Goal: Task Accomplishment & Management: Manage account settings

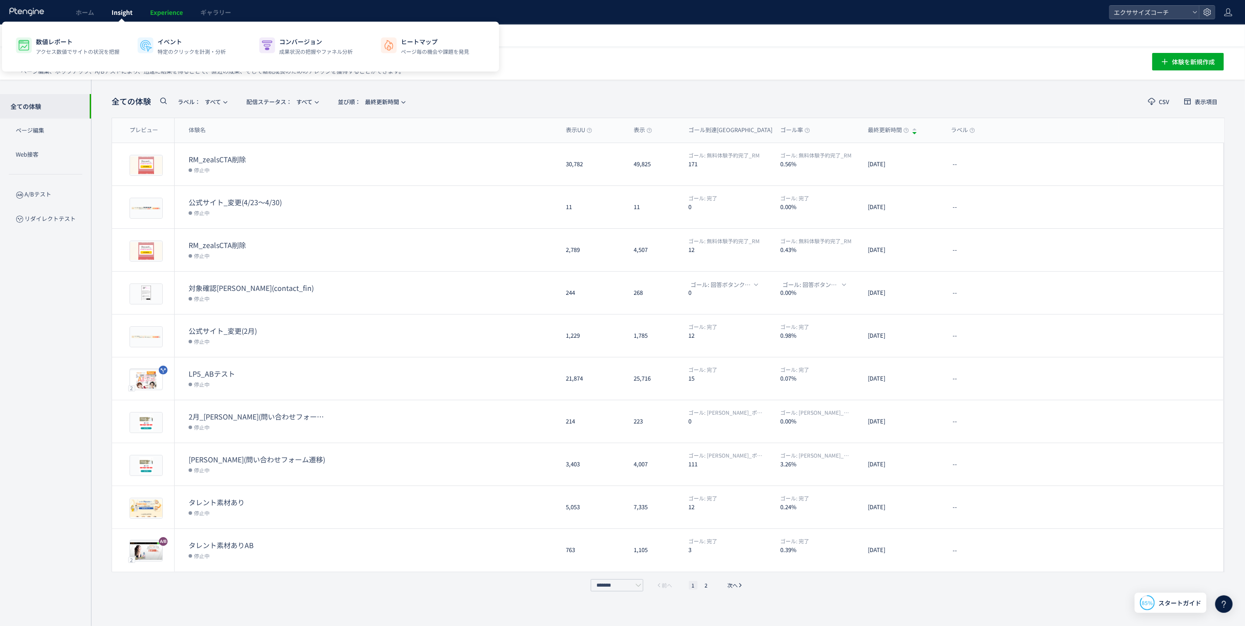
click at [116, 12] on span "Insight" at bounding box center [122, 12] width 21 height 9
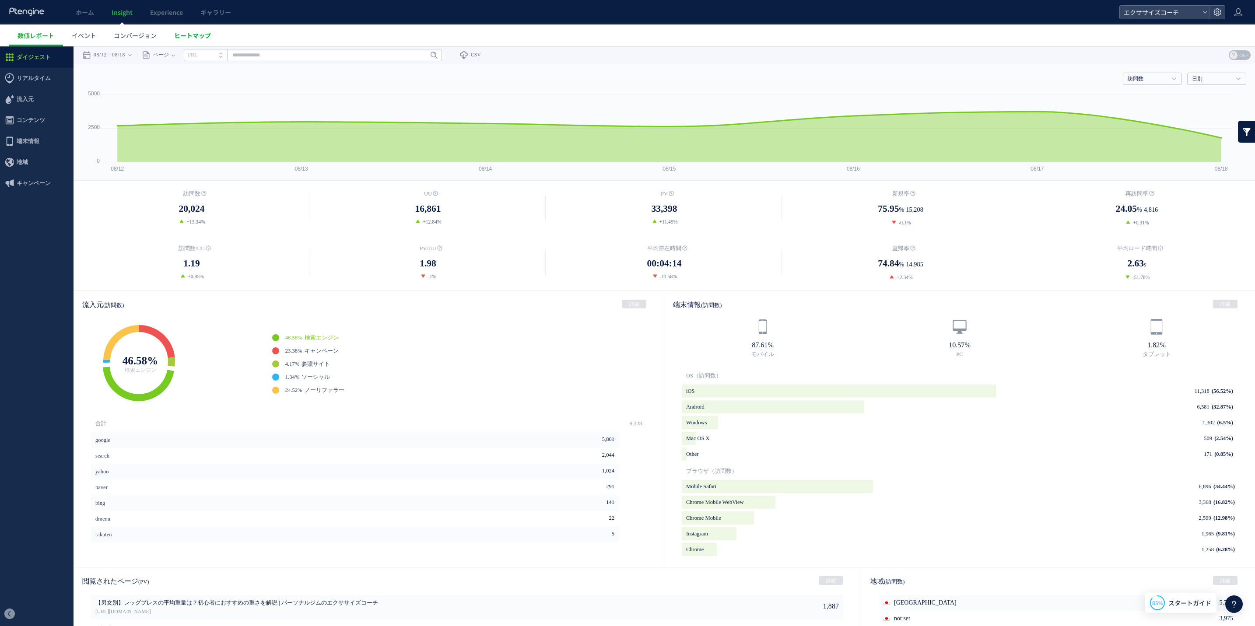
click at [189, 40] on link "ヒートマップ" at bounding box center [192, 36] width 54 height 22
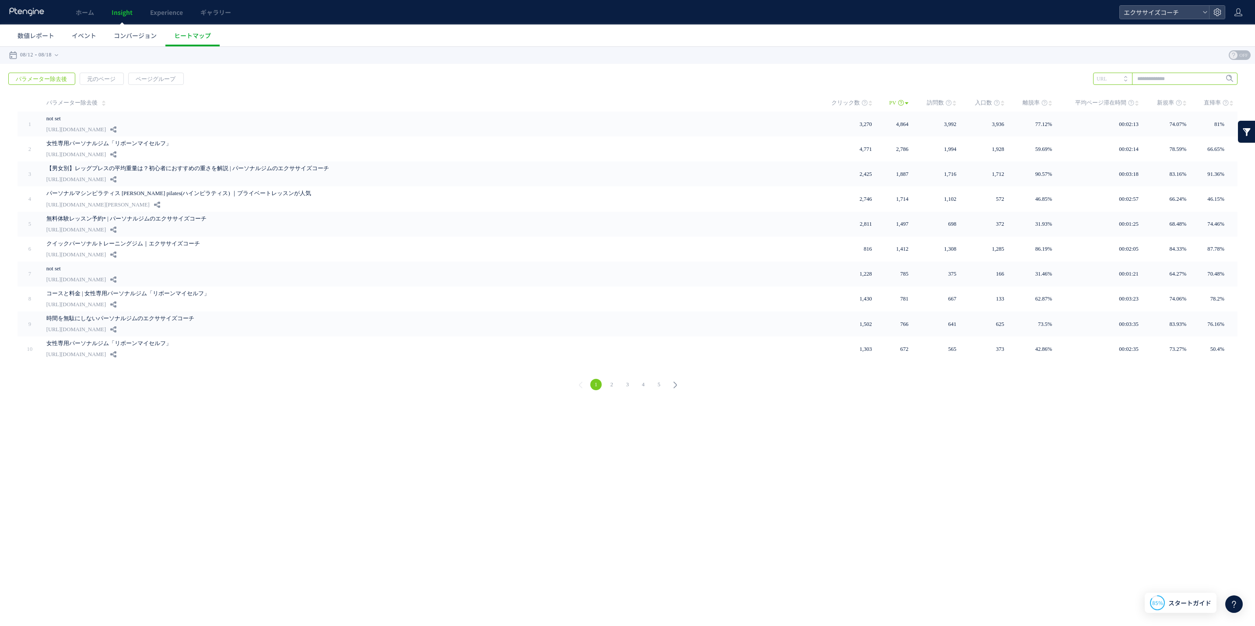
click at [1154, 75] on input "text" at bounding box center [1165, 79] width 144 height 12
paste input "**********"
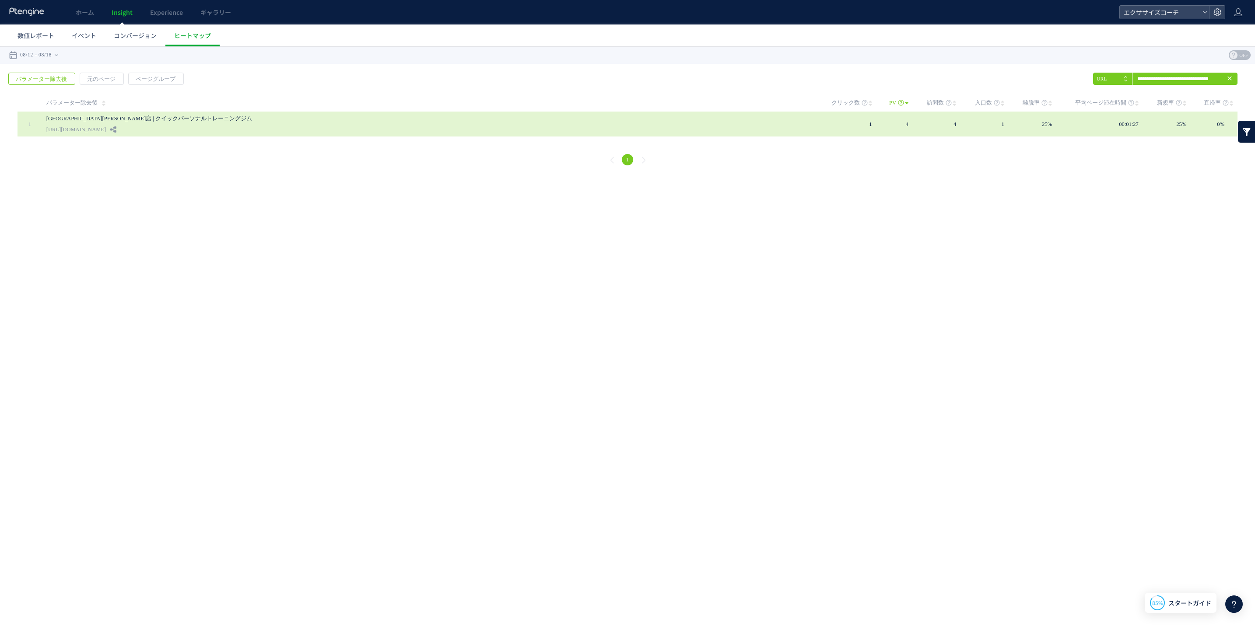
click at [106, 128] on link "[URL][DOMAIN_NAME]" at bounding box center [76, 129] width 60 height 11
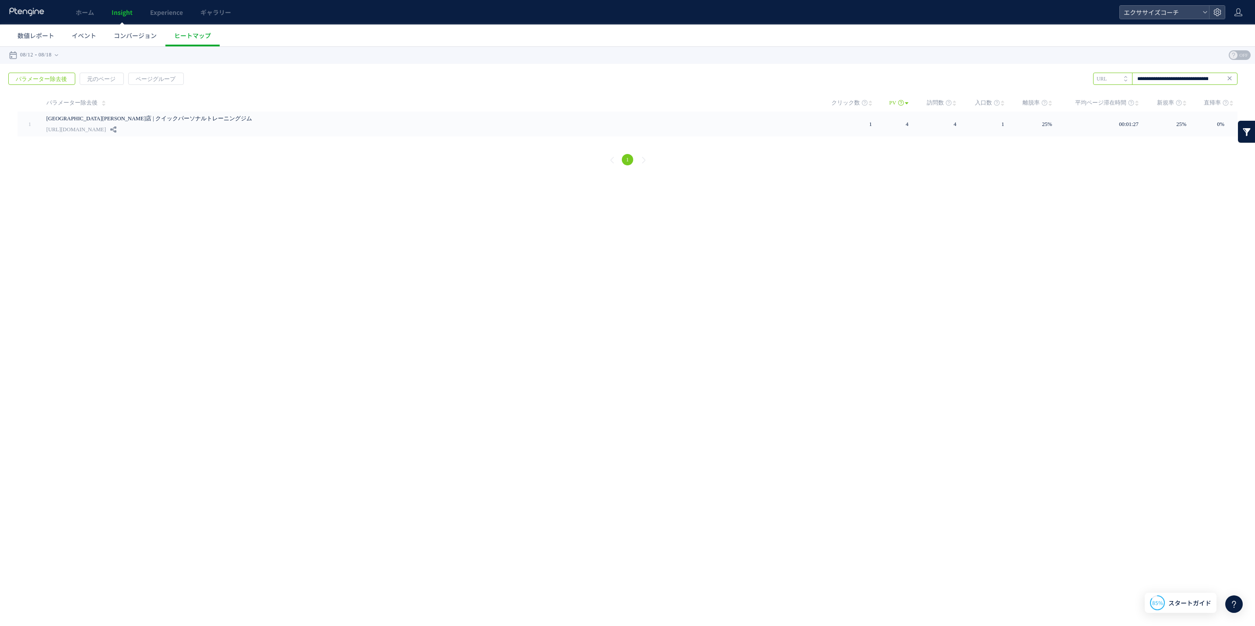
click at [1171, 83] on input "**********" at bounding box center [1165, 79] width 144 height 12
paste input "text"
type input "**********"
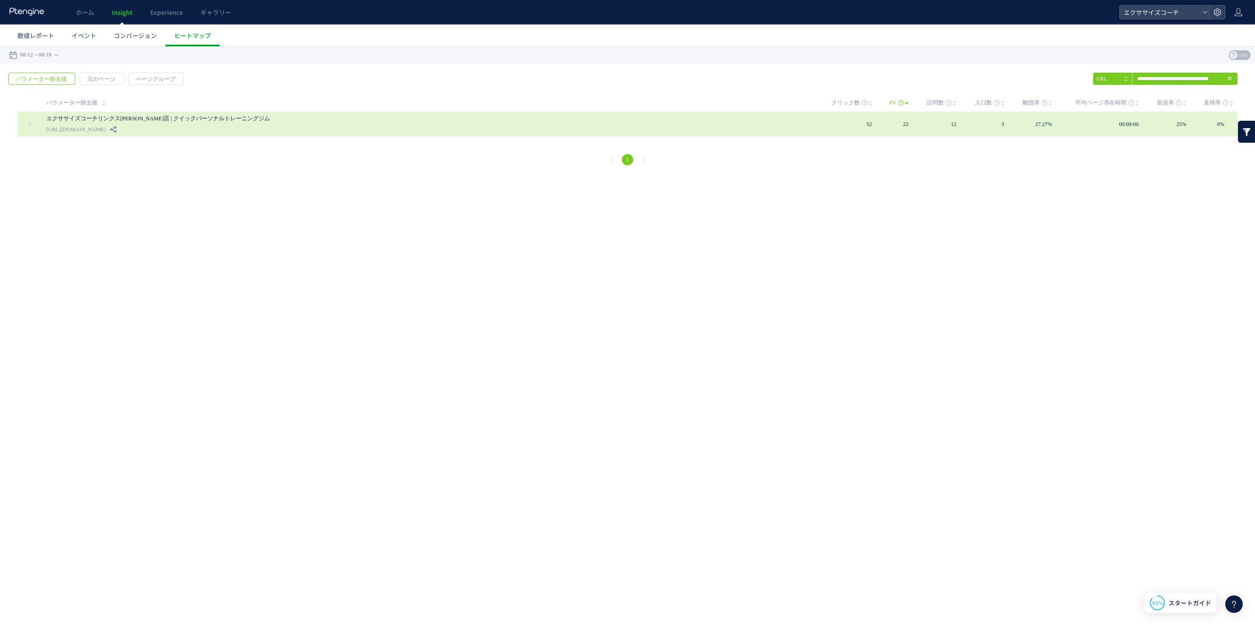
click at [271, 130] on div "エクササイズコーチリンクス[PERSON_NAME]店 | クイックパーソナルトレーニングジム [URL][DOMAIN_NAME]" at bounding box center [428, 124] width 764 height 25
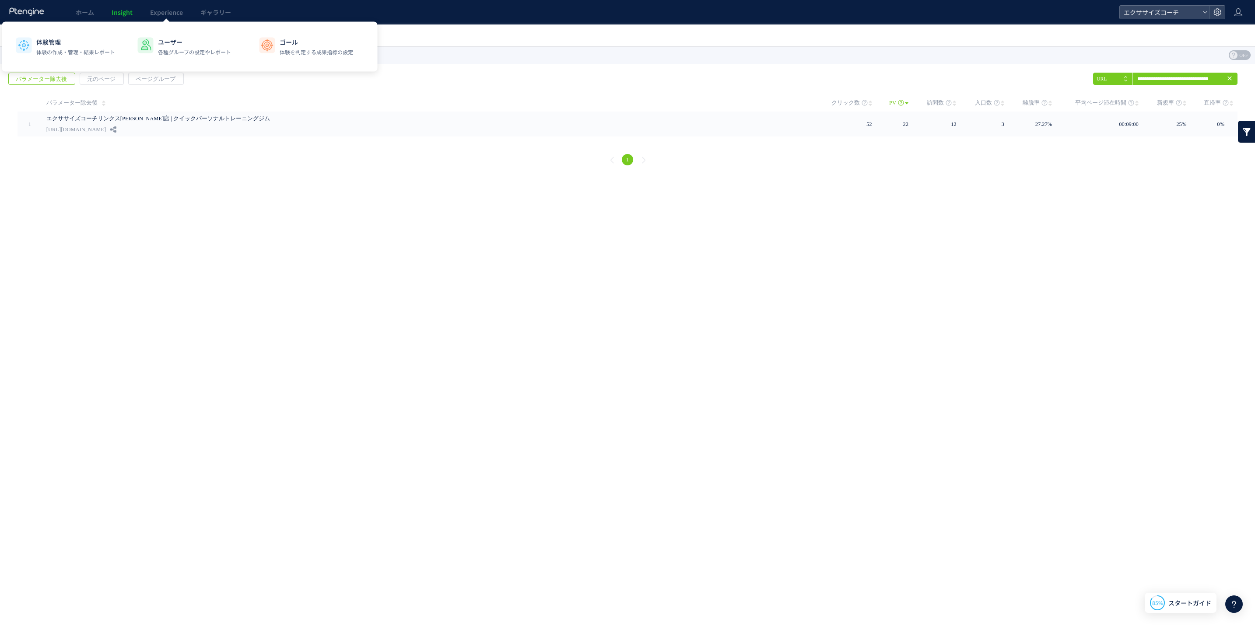
click at [116, 13] on span "Insight" at bounding box center [122, 12] width 21 height 9
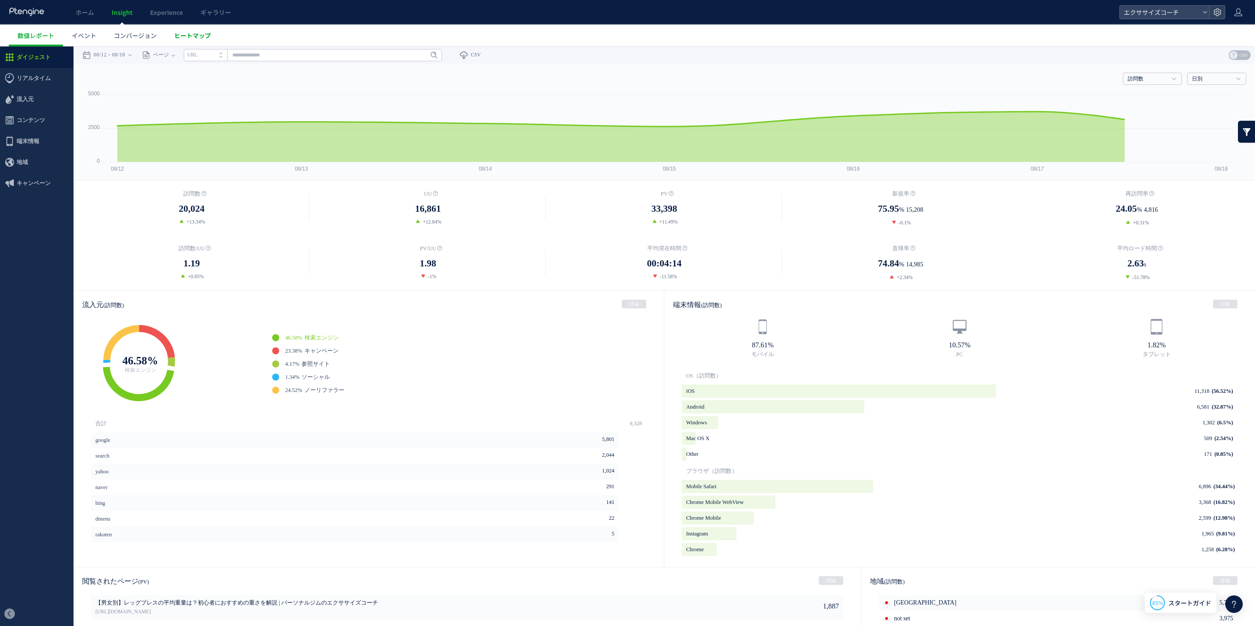
click at [203, 44] on link "ヒートマップ" at bounding box center [192, 36] width 54 height 22
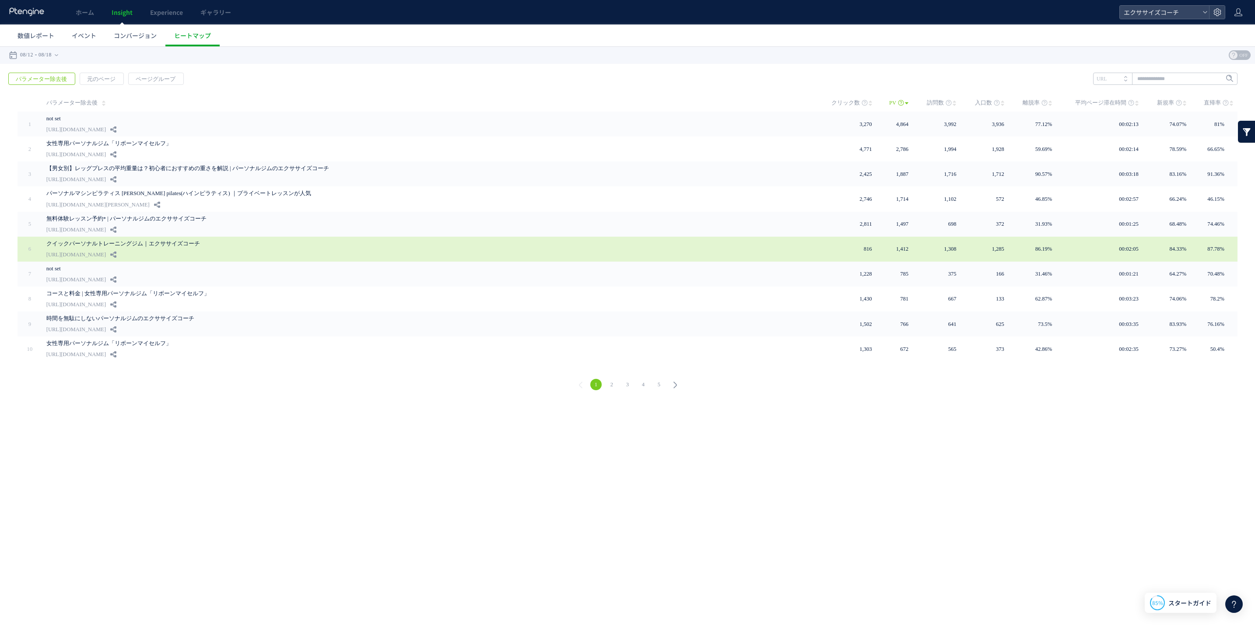
click at [106, 249] on link "[URL][DOMAIN_NAME]" at bounding box center [76, 254] width 60 height 11
drag, startPoint x: 42, startPoint y: 252, endPoint x: 153, endPoint y: 251, distance: 110.3
click at [153, 251] on td "クイックパーソナルトレーニングジム｜エクササイズコーチ [URL][DOMAIN_NAME]" at bounding box center [426, 249] width 768 height 25
click at [158, 238] on link "クイックパーソナルトレーニングジム｜エクササイズコーチ" at bounding box center [243, 243] width 394 height 11
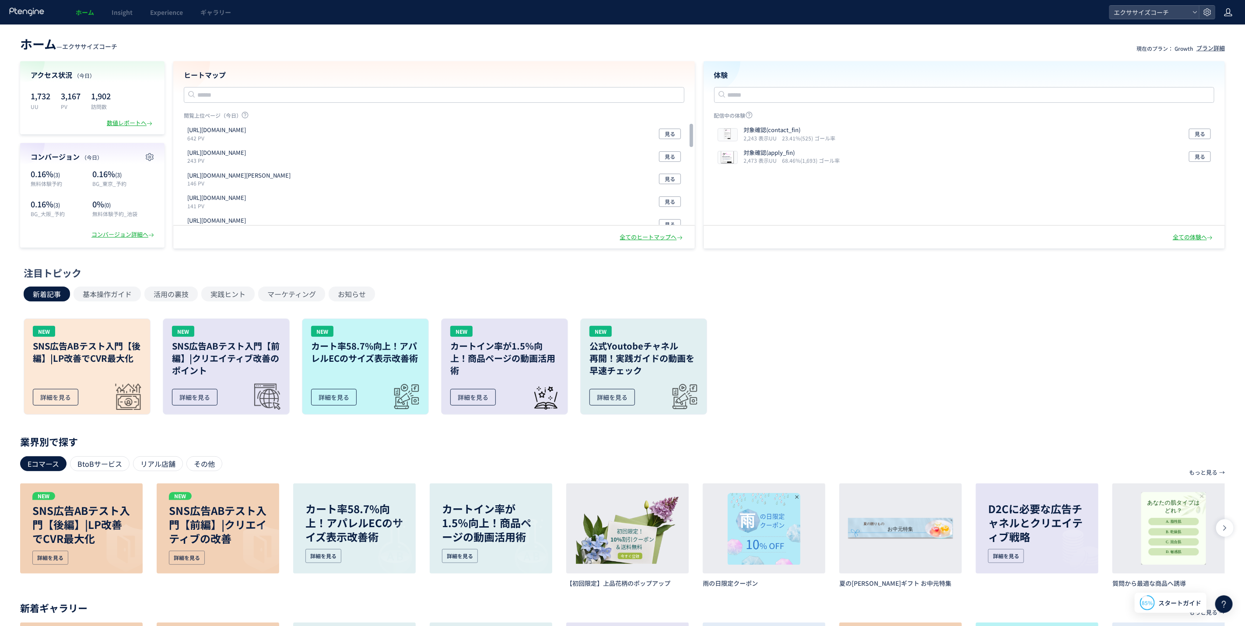
click at [1231, 18] on div at bounding box center [1228, 12] width 9 height 25
click at [1215, 42] on li "アカウント設定" at bounding box center [1210, 49] width 65 height 14
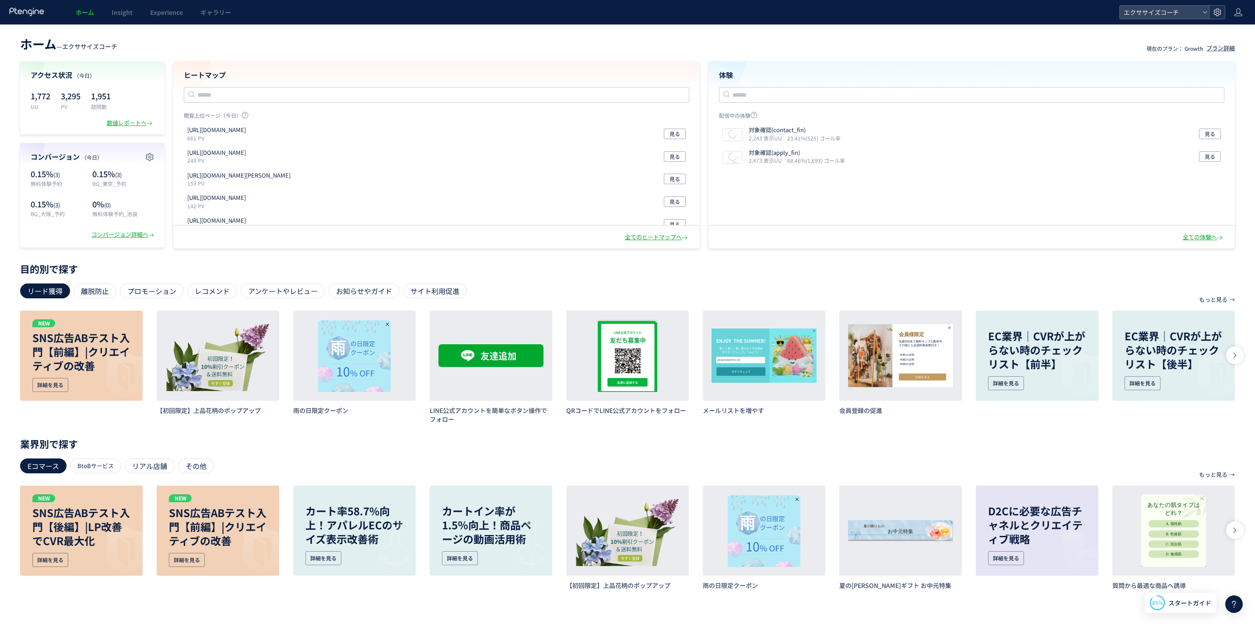
click at [1218, 8] on icon at bounding box center [1217, 12] width 9 height 9
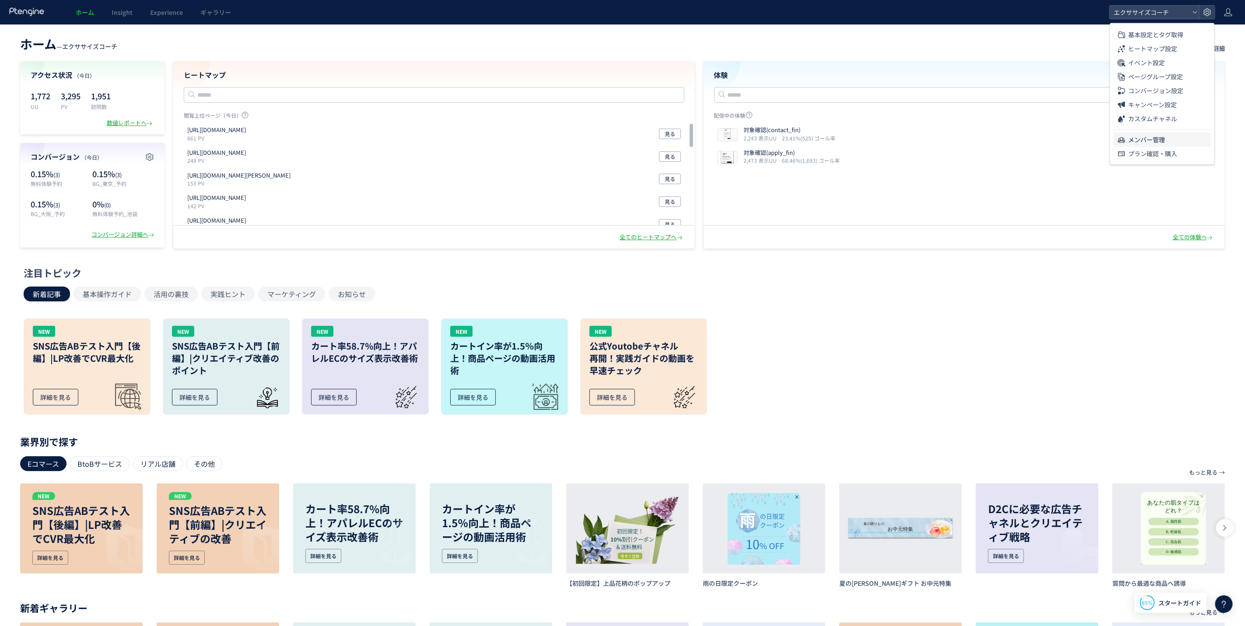
click at [1159, 137] on span "メンバー管理" at bounding box center [1146, 140] width 37 height 14
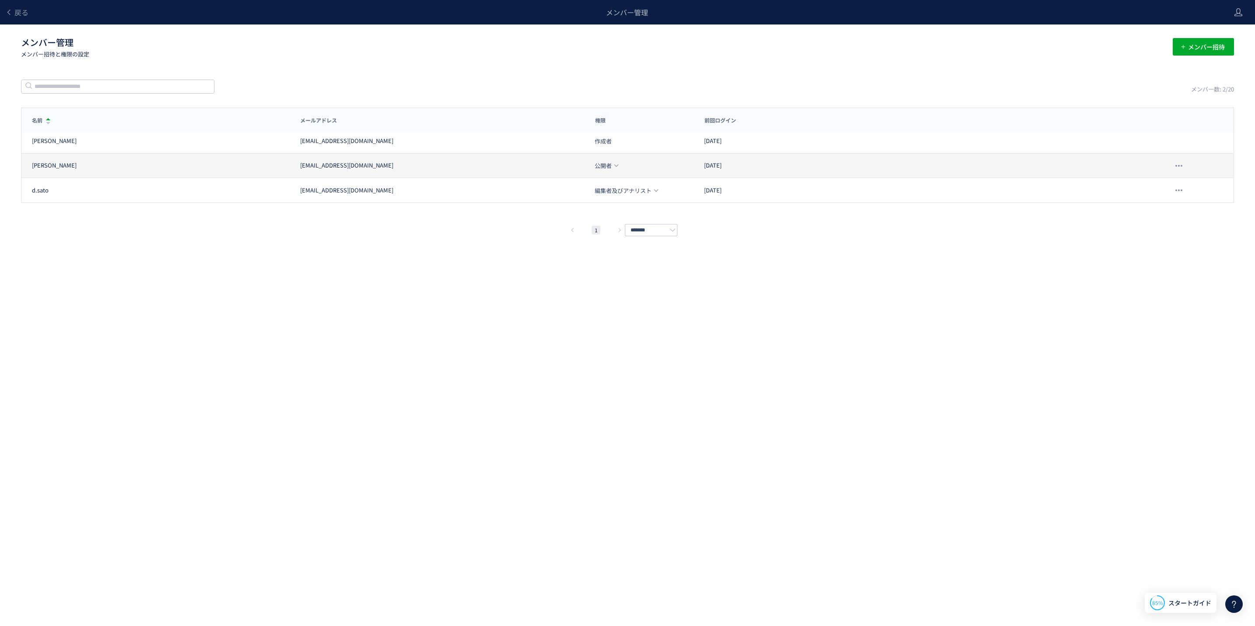
click at [612, 164] on span "公開者" at bounding box center [603, 166] width 17 height 6
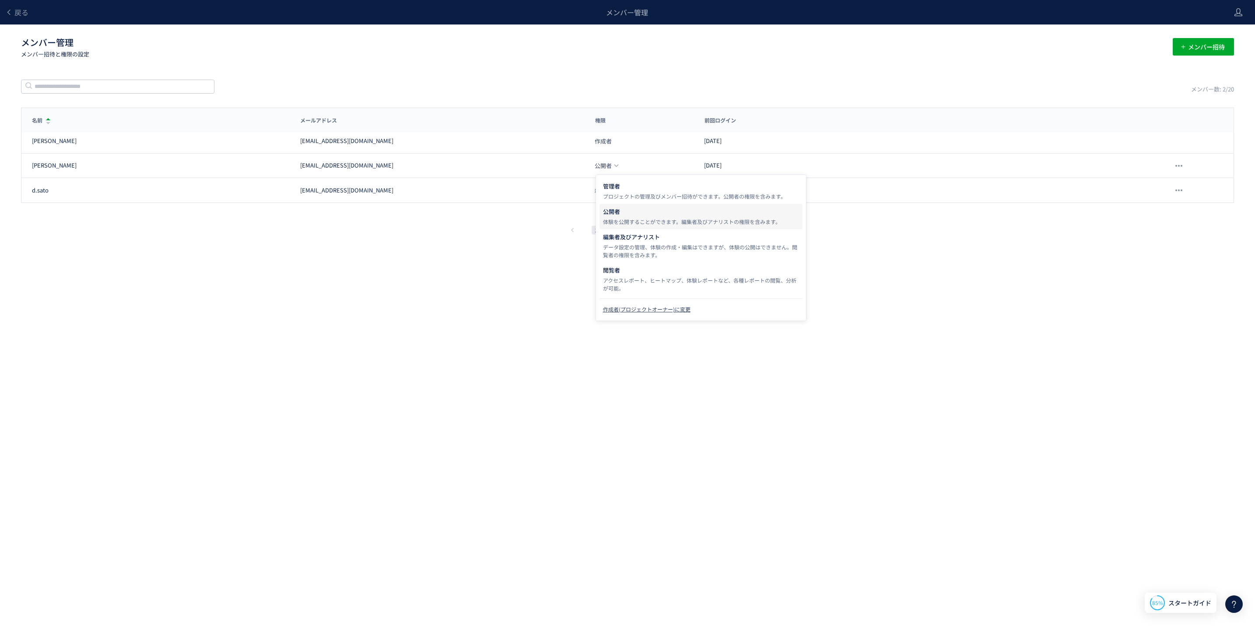
click at [511, 287] on div "戻る メンバー管理 メンバー管理 メンバー招待と権限の設定 メンバー招待 メンバー数: 2/20 名前 メールアドレス 権限 前回ログイン 名前 メールアドレ…" at bounding box center [627, 300] width 1255 height 600
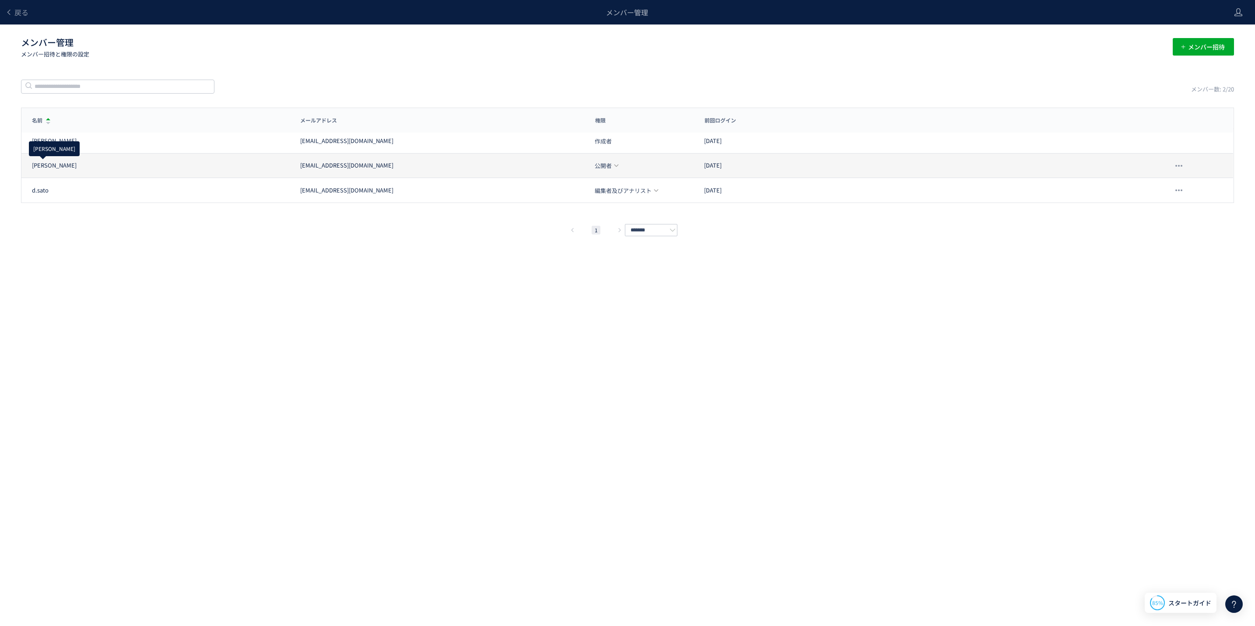
click at [39, 167] on div "akizawa" at bounding box center [54, 165] width 45 height 8
click at [604, 163] on span "公開者" at bounding box center [603, 166] width 17 height 6
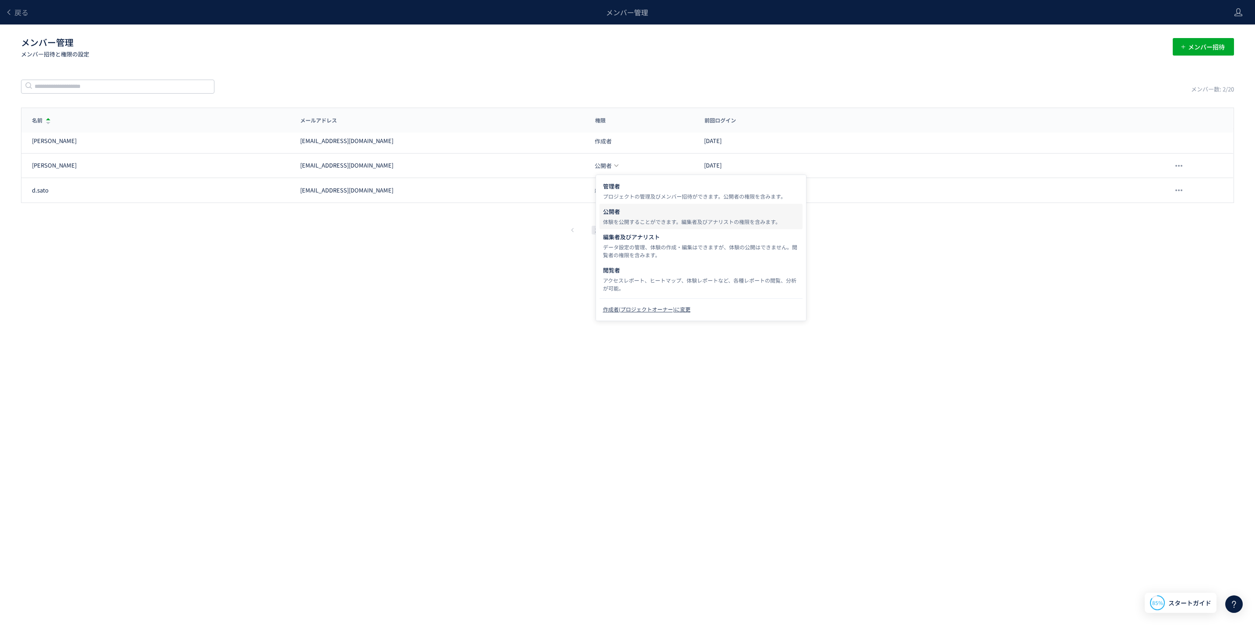
click at [471, 278] on div "戻る メンバー管理 メンバー管理 メンバー招待と権限の設定 メンバー招待 メンバー数: 2/20 名前 メールアドレス 権限 前回ログイン 名前 メールアドレ…" at bounding box center [627, 300] width 1255 height 600
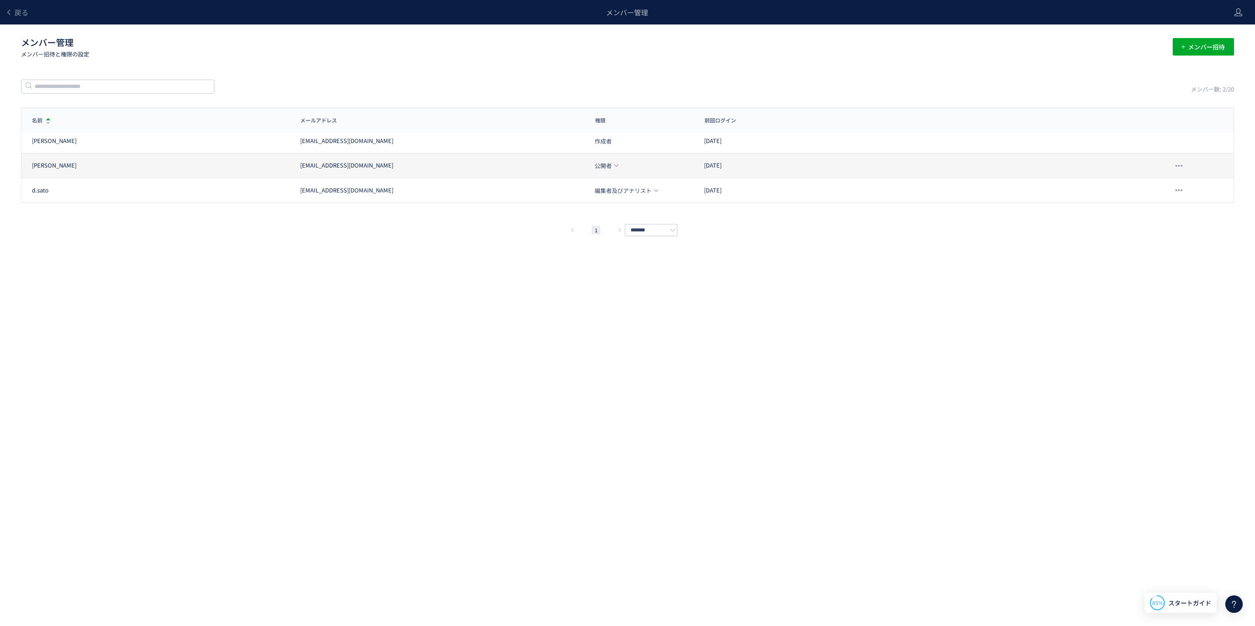
drag, startPoint x: 114, startPoint y: 160, endPoint x: 58, endPoint y: 159, distance: 56.0
click at [58, 178] on div "akizawa akizawa@alfree.net 公開者 2024/08/27" at bounding box center [627, 190] width 1212 height 25
drag, startPoint x: 58, startPoint y: 159, endPoint x: 37, endPoint y: 165, distance: 22.3
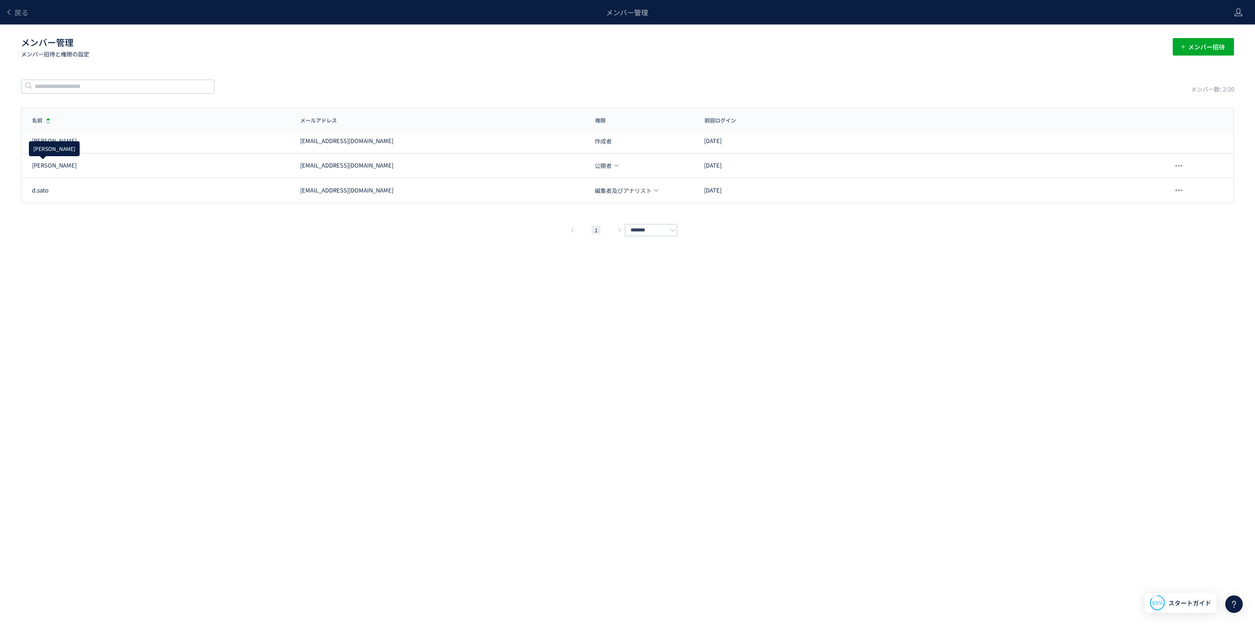
drag, startPoint x: 37, startPoint y: 165, endPoint x: 406, endPoint y: 229, distance: 374.3
click at [406, 229] on div "1 *******" at bounding box center [627, 230] width 1213 height 11
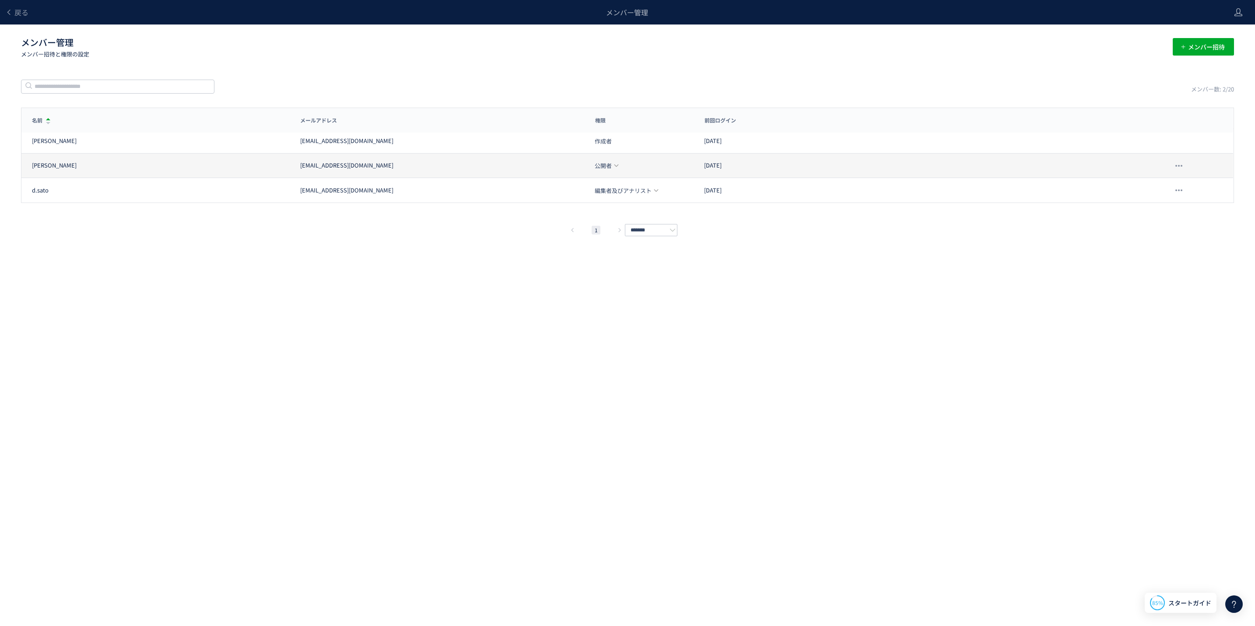
click at [304, 178] on div "akizawa akizawa@alfree.net 公開者 2024/08/27" at bounding box center [627, 190] width 1212 height 25
drag, startPoint x: 304, startPoint y: 159, endPoint x: 415, endPoint y: 172, distance: 112.3
click at [415, 178] on div "akizawa akizawa@alfree.net 公開者 2024/08/27" at bounding box center [627, 190] width 1212 height 25
click at [735, 165] on div "2024/08/27" at bounding box center [837, 165] width 289 height 8
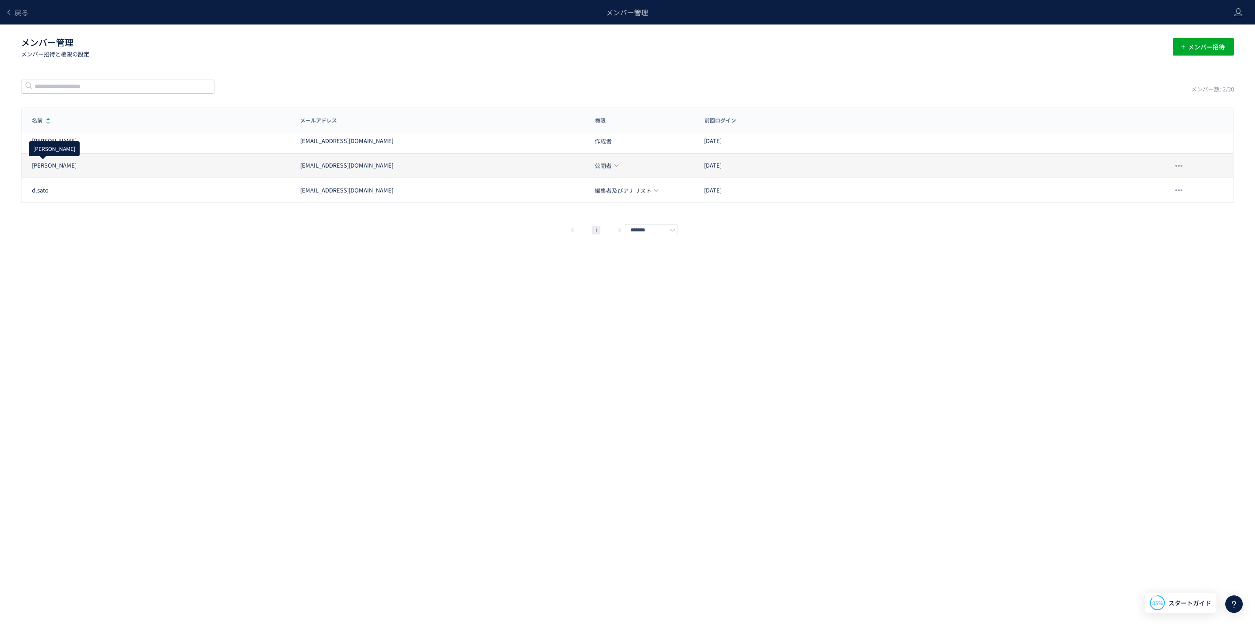
click at [45, 168] on div "akizawa" at bounding box center [54, 165] width 45 height 8
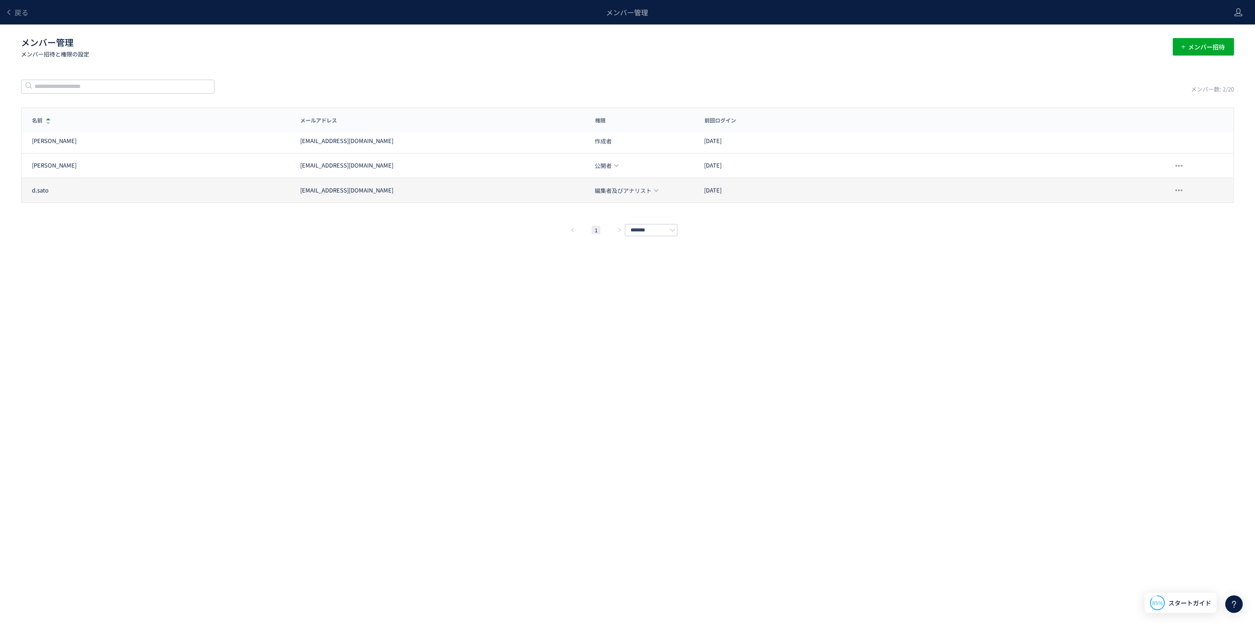
click at [60, 193] on div "d.sato" at bounding box center [161, 190] width 258 height 8
click at [643, 189] on span "編集者及びアナリスト" at bounding box center [623, 191] width 57 height 6
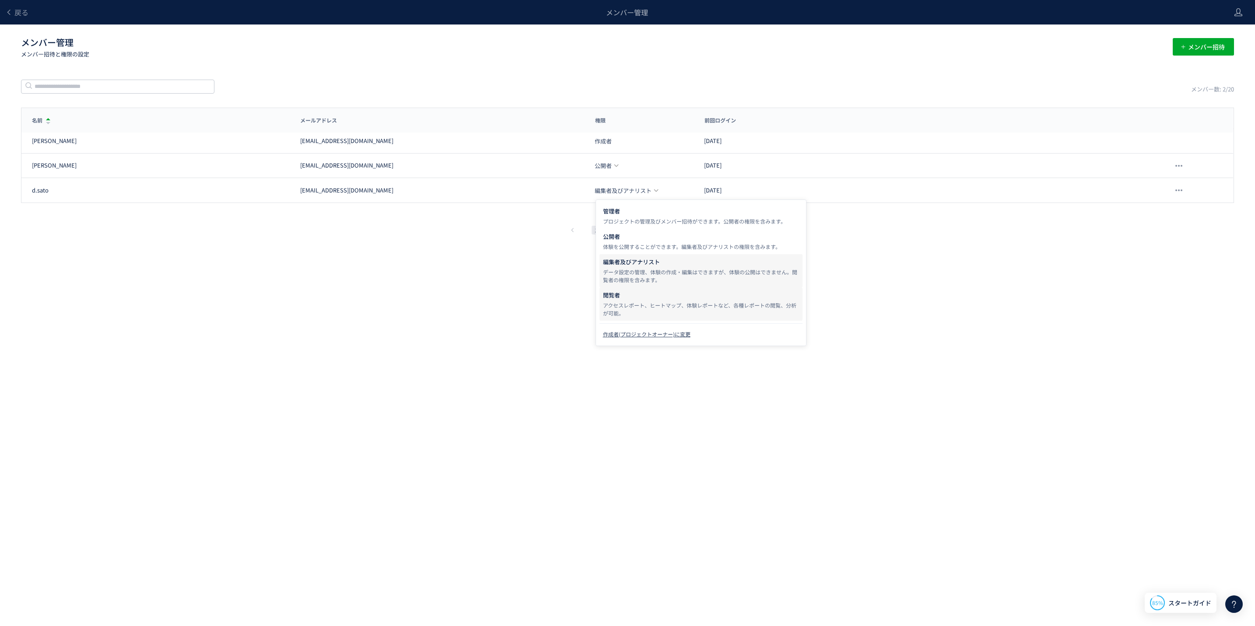
click at [666, 308] on div "アクセスレポート、ヒートマップ、体験レポートなど、各種レポートの閲覧、分析が可能。" at bounding box center [701, 309] width 196 height 16
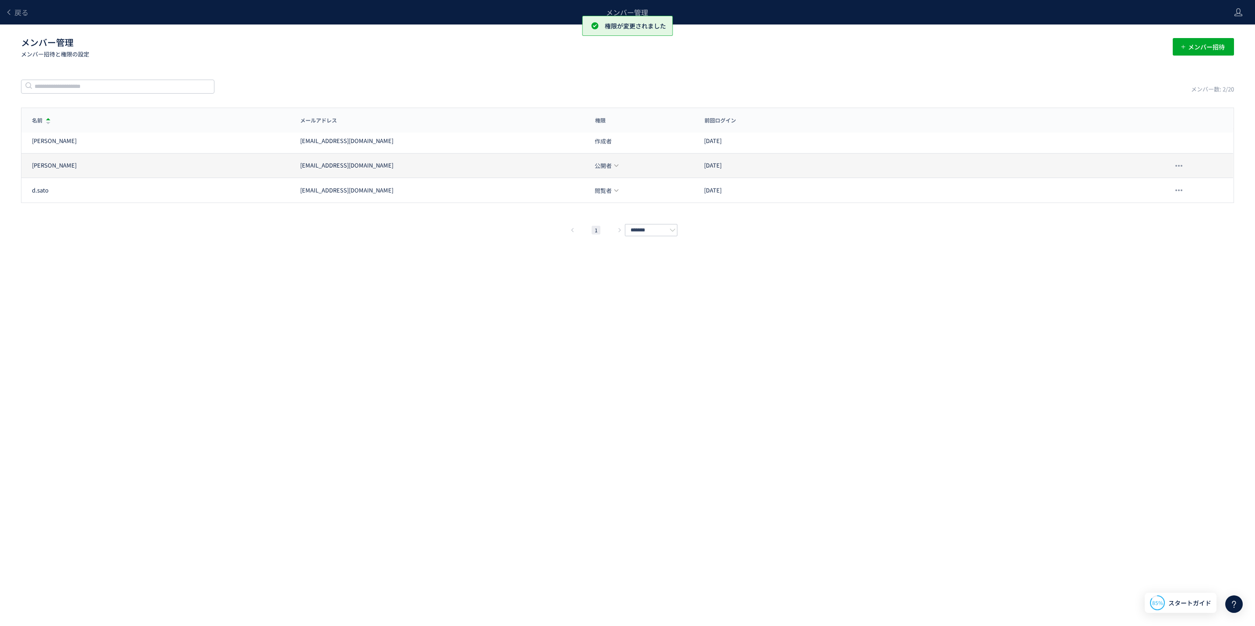
click at [606, 165] on span "公開者" at bounding box center [603, 166] width 17 height 6
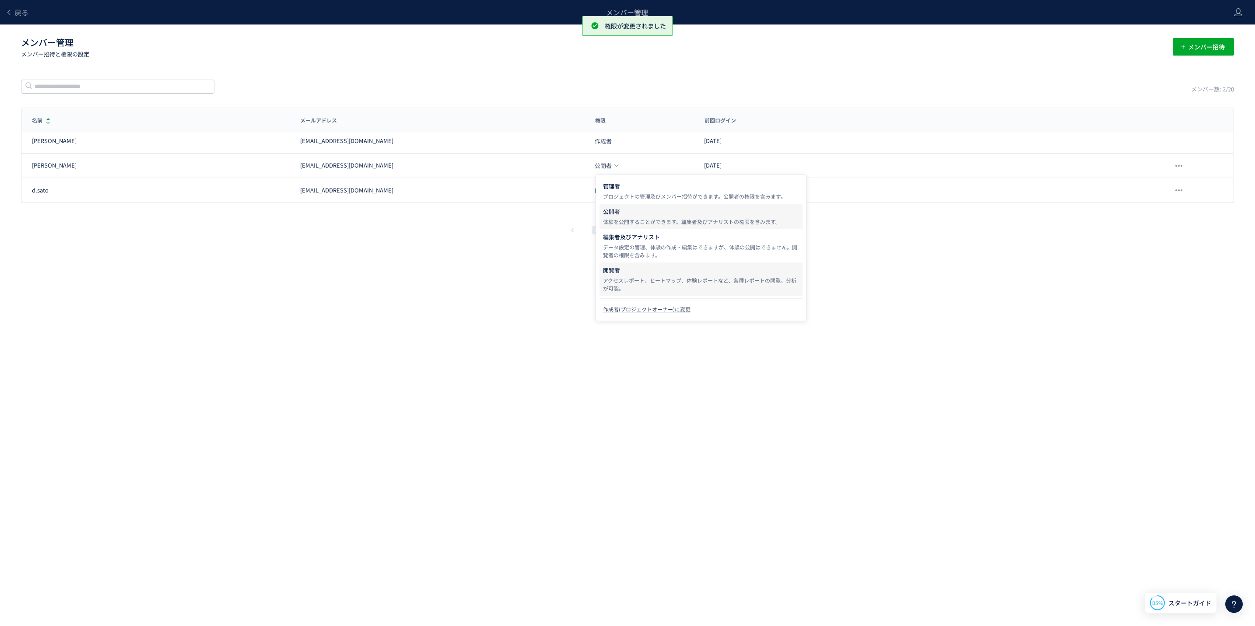
click at [633, 287] on div "アクセスレポート、ヒートマップ、体験レポートなど、各種レポートの閲覧、分析が可能。" at bounding box center [701, 285] width 196 height 16
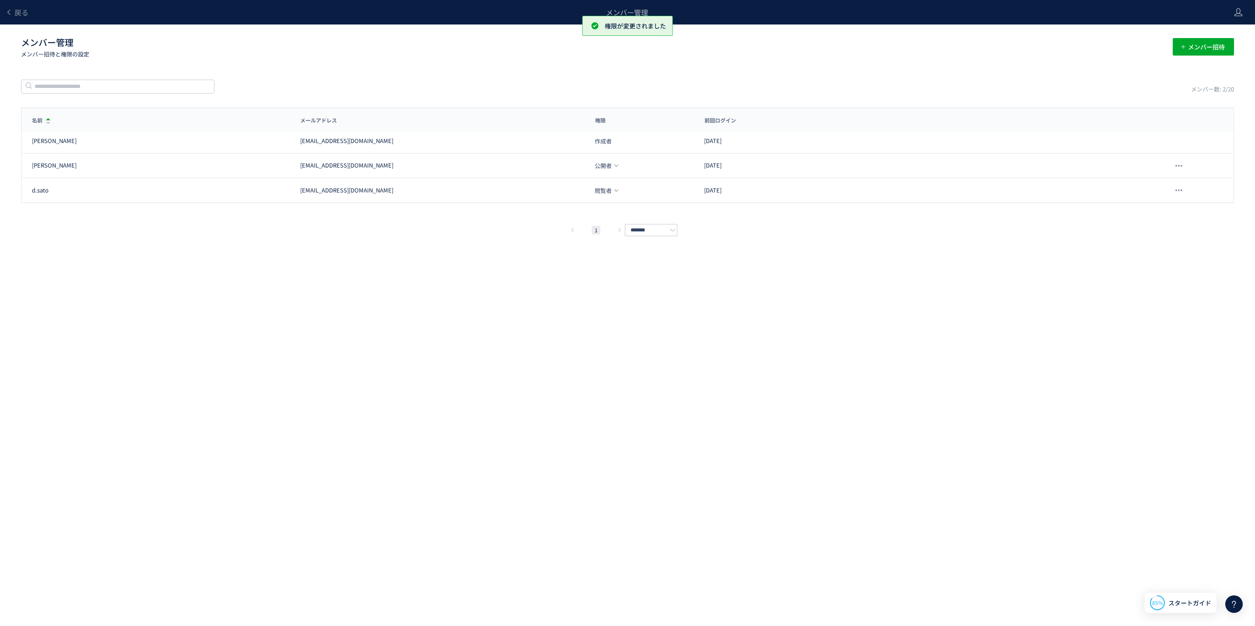
click at [1199, 28] on div "戻る メンバー管理 メンバー管理 メンバー招待と権限の設定 メンバー招待 メンバー数: 2/20 名前 メールアドレス 権限 前回ログイン 名前 メールアドレ…" at bounding box center [627, 300] width 1255 height 600
click at [1199, 44] on span "メンバー招待" at bounding box center [1206, 47] width 37 height 18
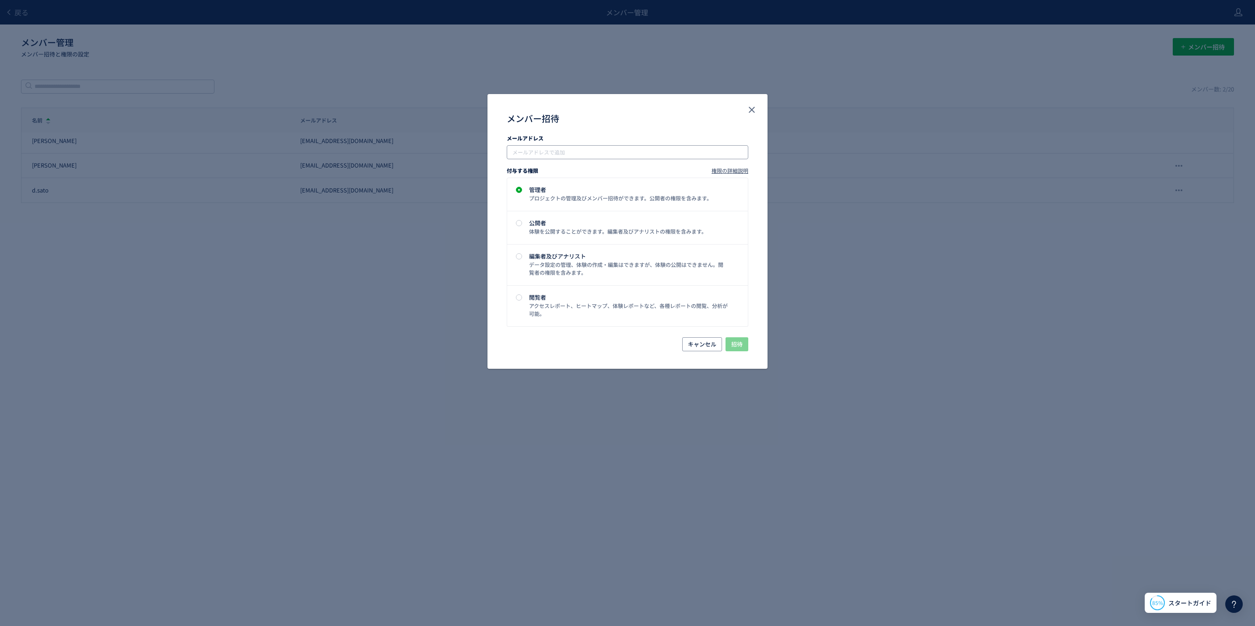
click at [524, 154] on input "メンバー招待" at bounding box center [628, 152] width 235 height 11
paste input "**********"
type input "**********"
click at [543, 295] on div "閲覧者" at bounding box center [628, 297] width 199 height 6
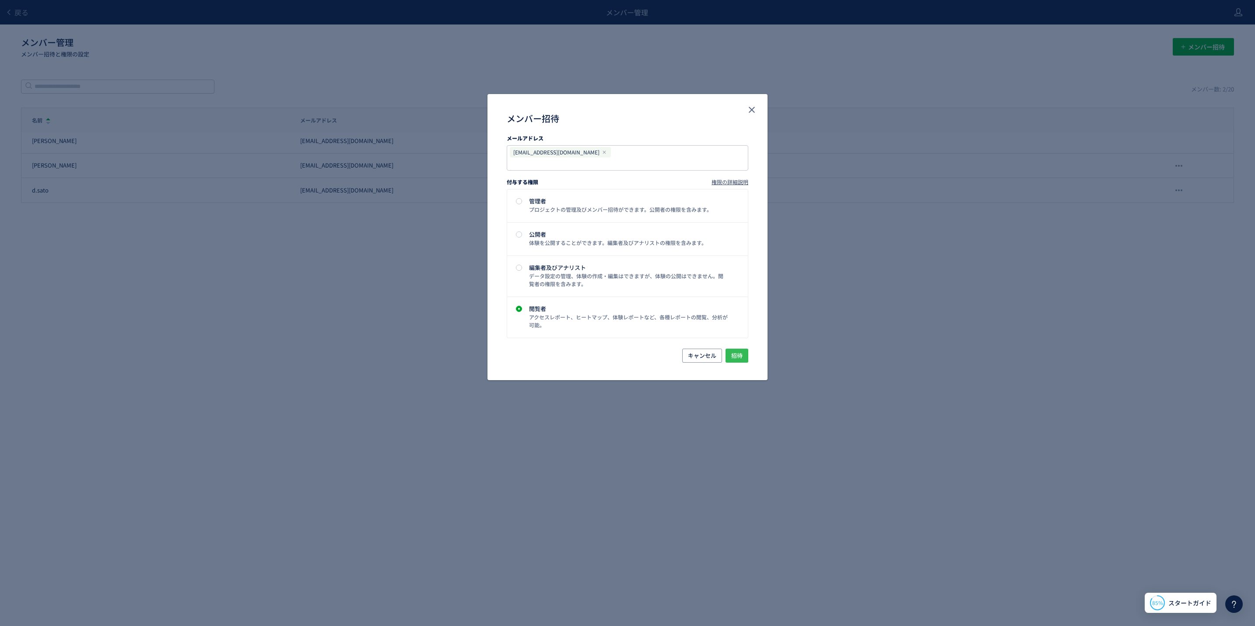
click at [732, 349] on span "招待" at bounding box center [736, 356] width 11 height 14
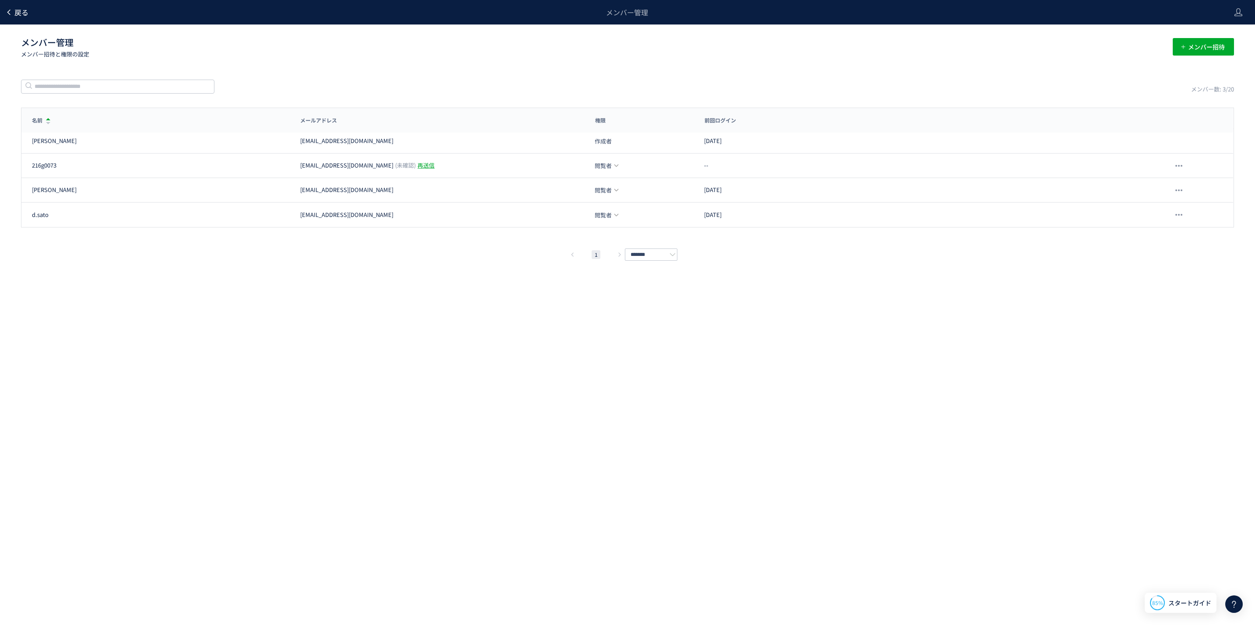
click at [21, 14] on span "戻る" at bounding box center [21, 12] width 14 height 11
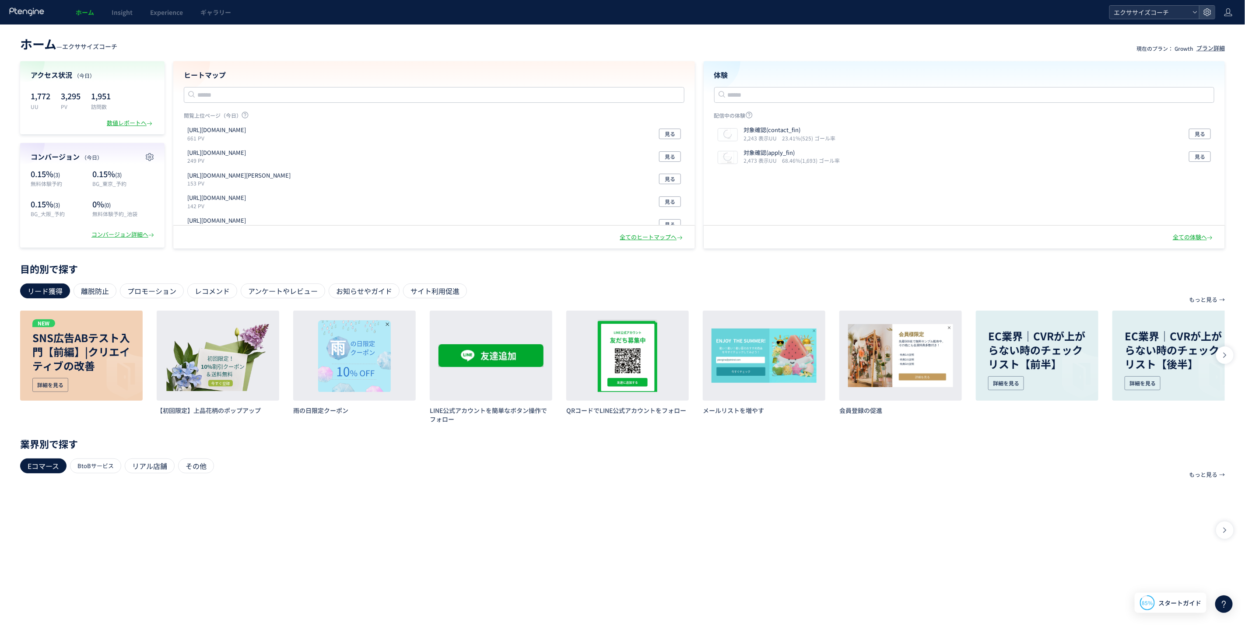
click at [1198, 10] on icon at bounding box center [1194, 12] width 5 height 5
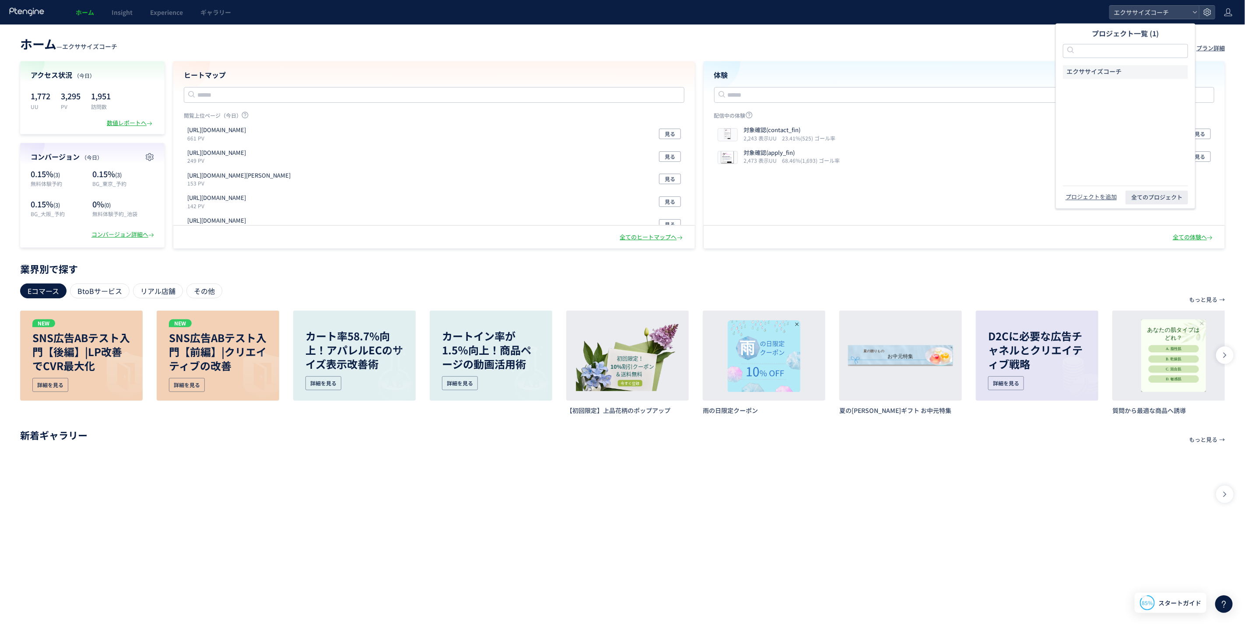
click at [1216, 10] on header "ホーム Insight Experience ギャラリー エクササイズコーチ" at bounding box center [622, 12] width 1245 height 25
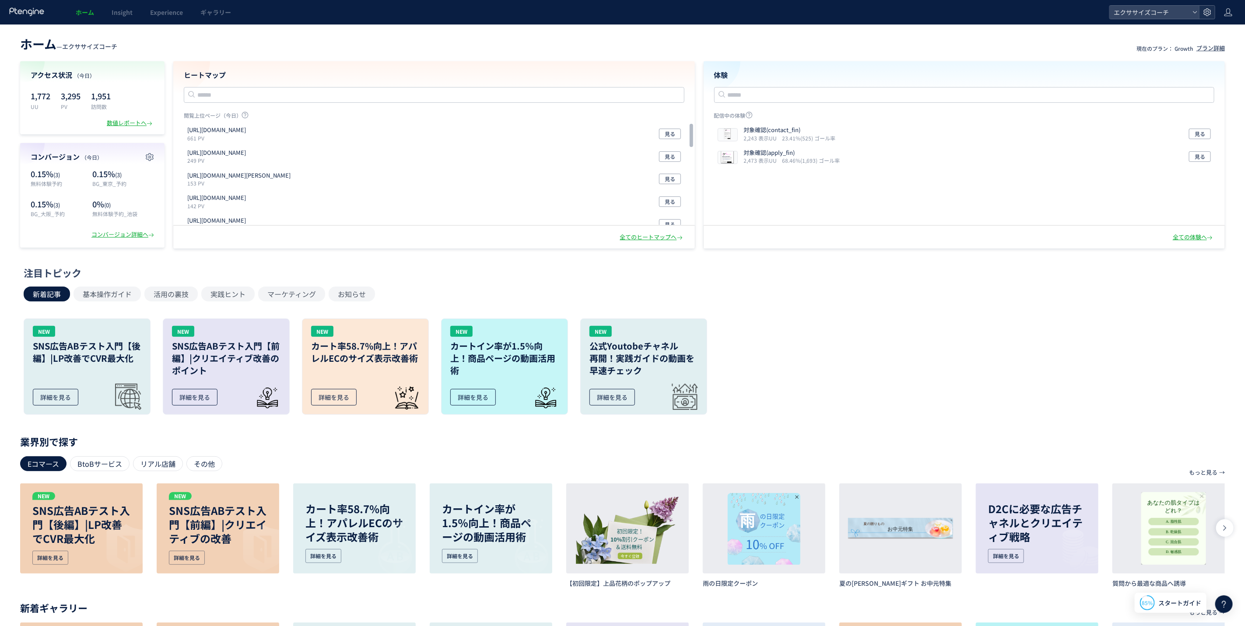
click at [1208, 8] on icon at bounding box center [1207, 12] width 9 height 9
click at [1154, 138] on span "メンバー管理" at bounding box center [1146, 140] width 37 height 14
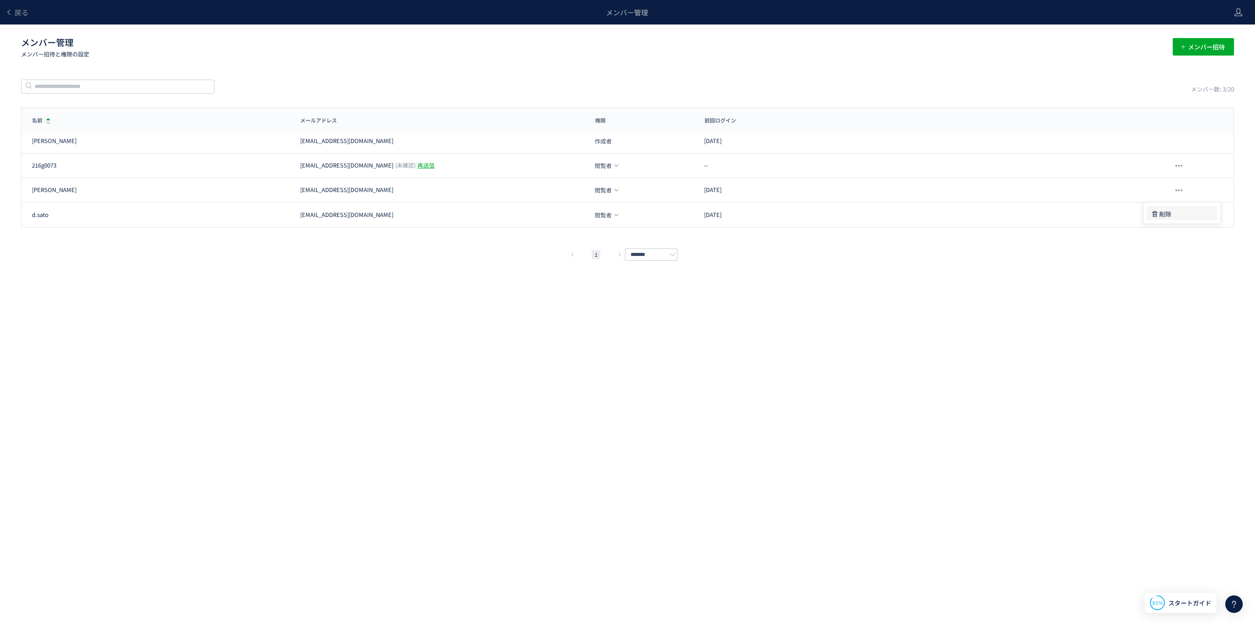
click at [1167, 216] on span "削除" at bounding box center [1165, 214] width 12 height 16
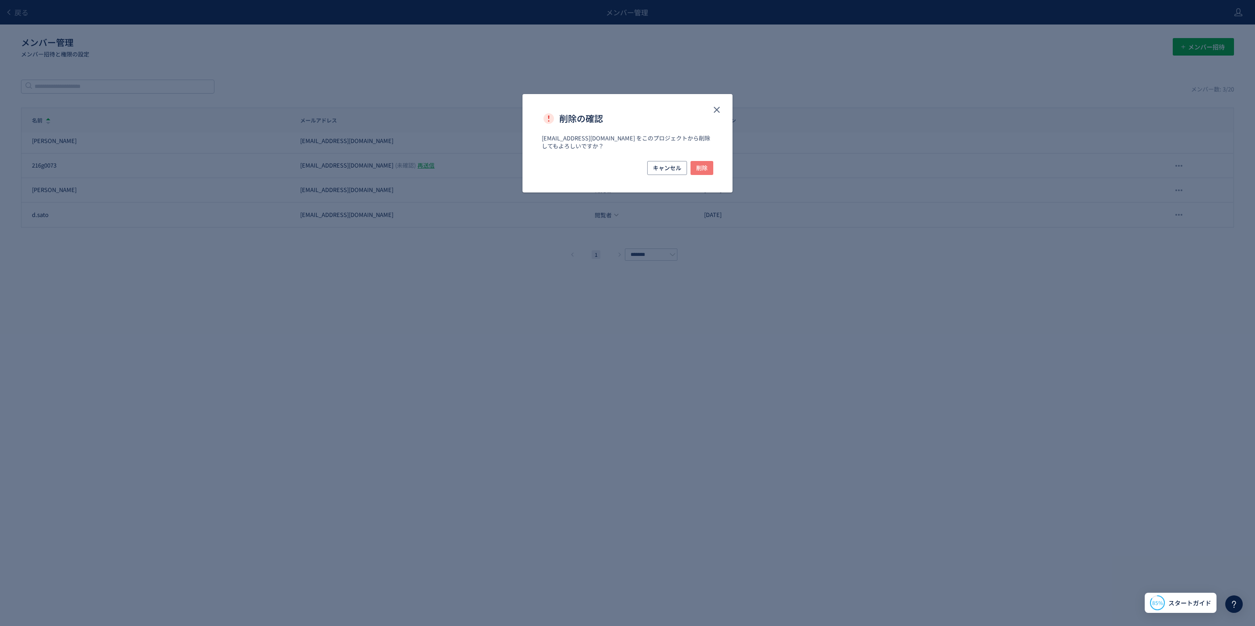
click at [696, 165] on span "削除" at bounding box center [701, 168] width 11 height 14
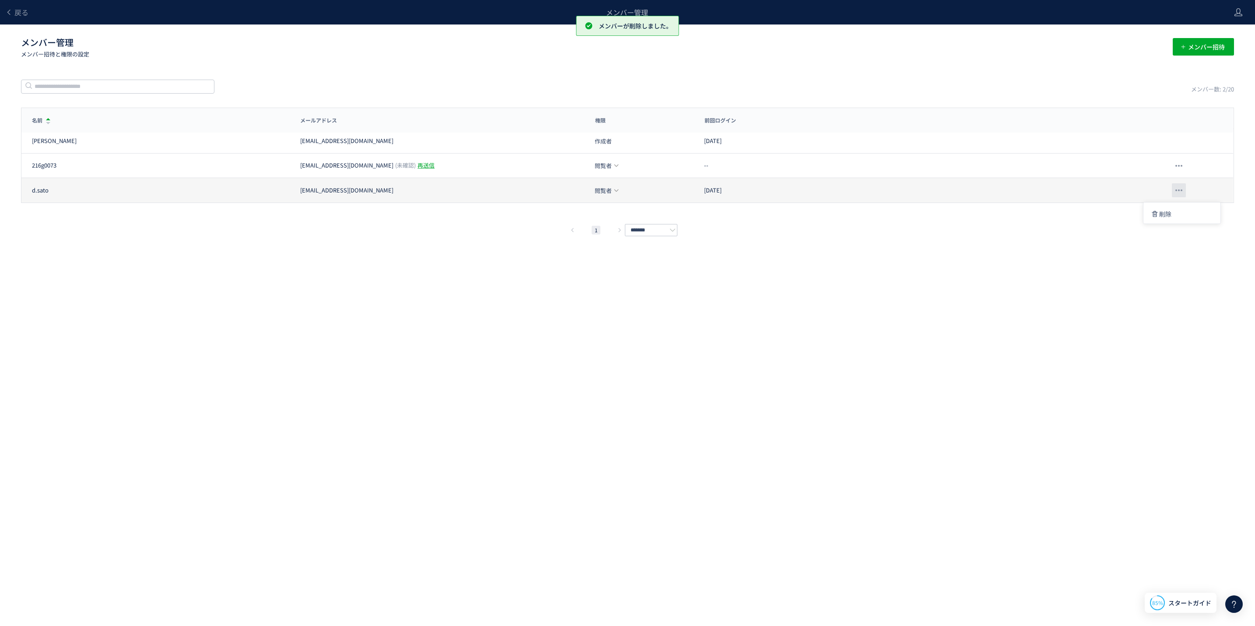
click at [1184, 185] on div at bounding box center [1179, 190] width 14 height 14
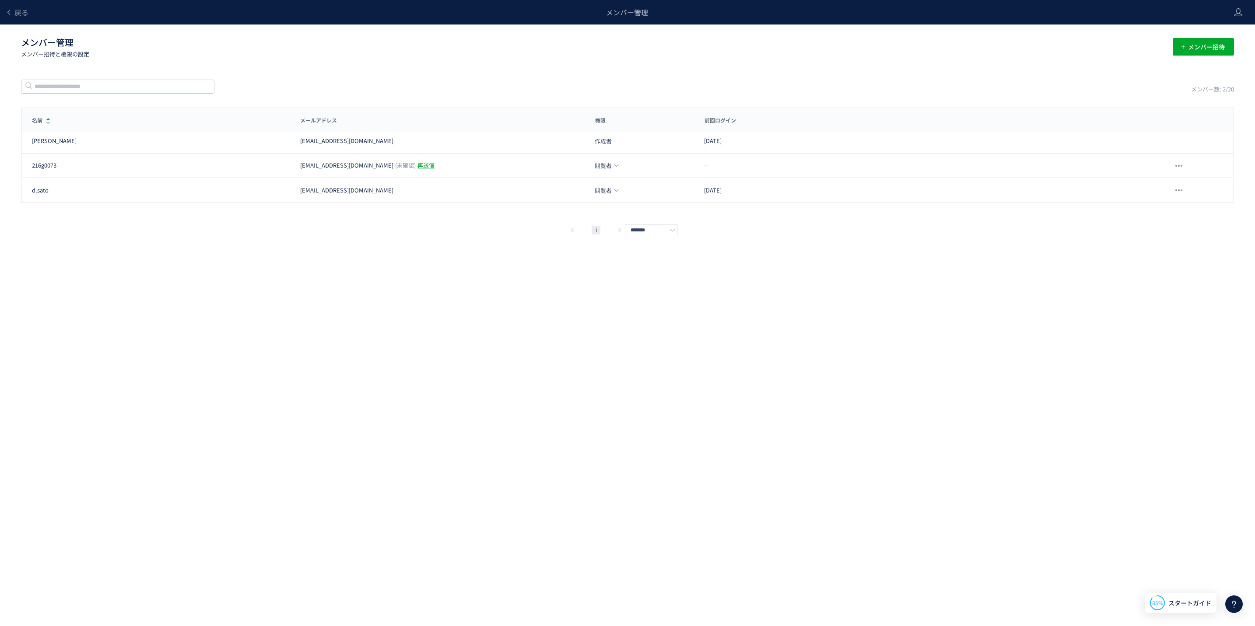
click at [1103, 326] on div "戻る メンバー管理 メンバー管理 メンバー招待と権限の設定 メンバー招待 メンバー数: 2/20 名前 メールアドレス 権限 前回ログイン 名前 メールアドレ…" at bounding box center [627, 300] width 1255 height 600
